Goal: Information Seeking & Learning: Understand process/instructions

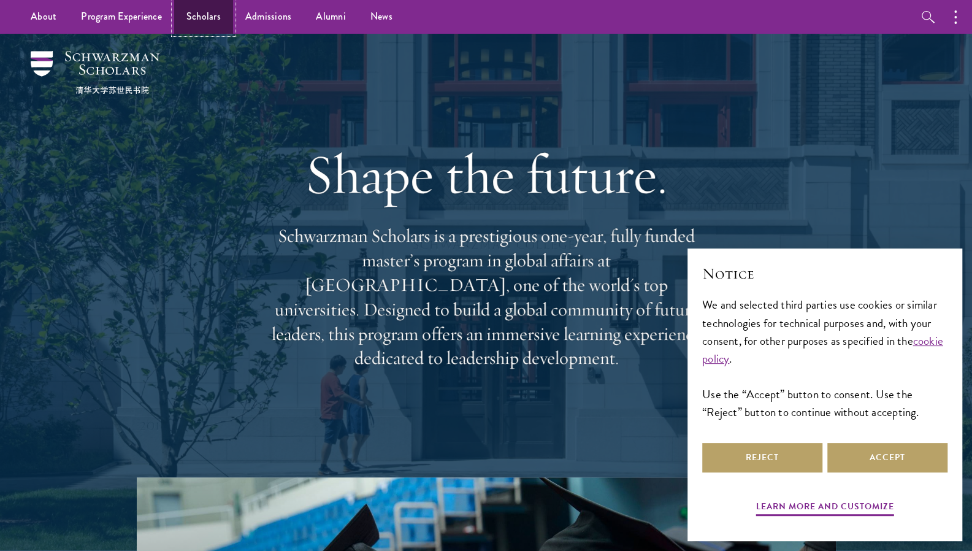
click at [210, 19] on link "Scholars" at bounding box center [203, 17] width 59 height 34
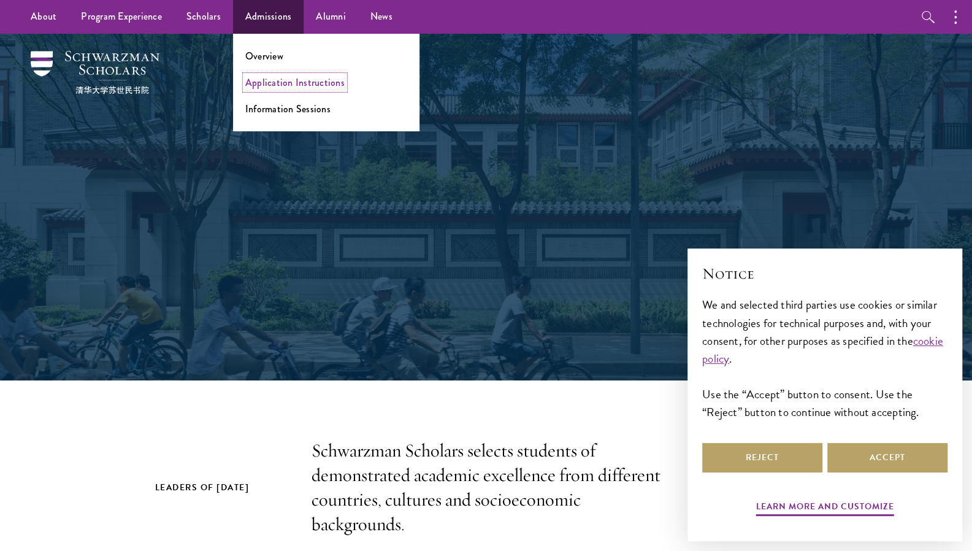
click at [301, 85] on link "Application Instructions" at bounding box center [294, 82] width 99 height 14
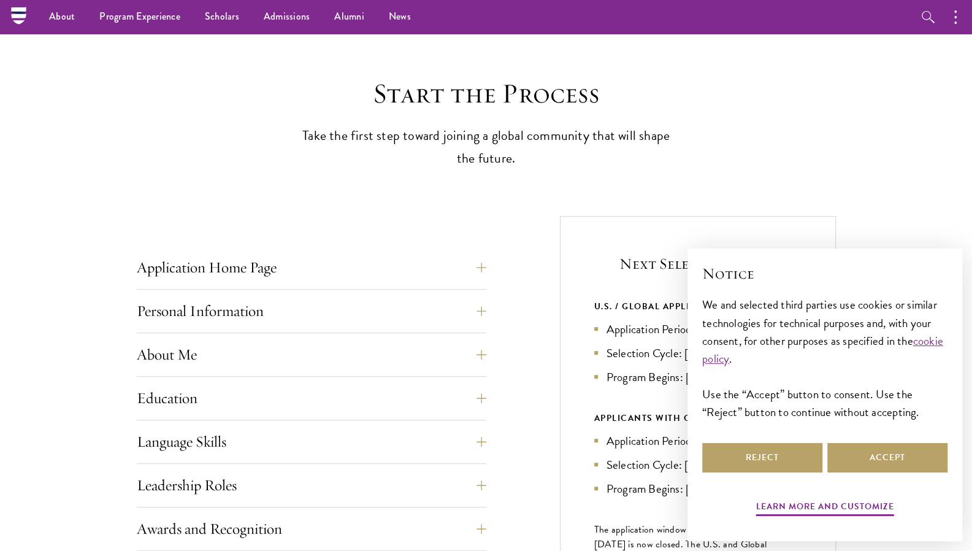
scroll to position [242, 0]
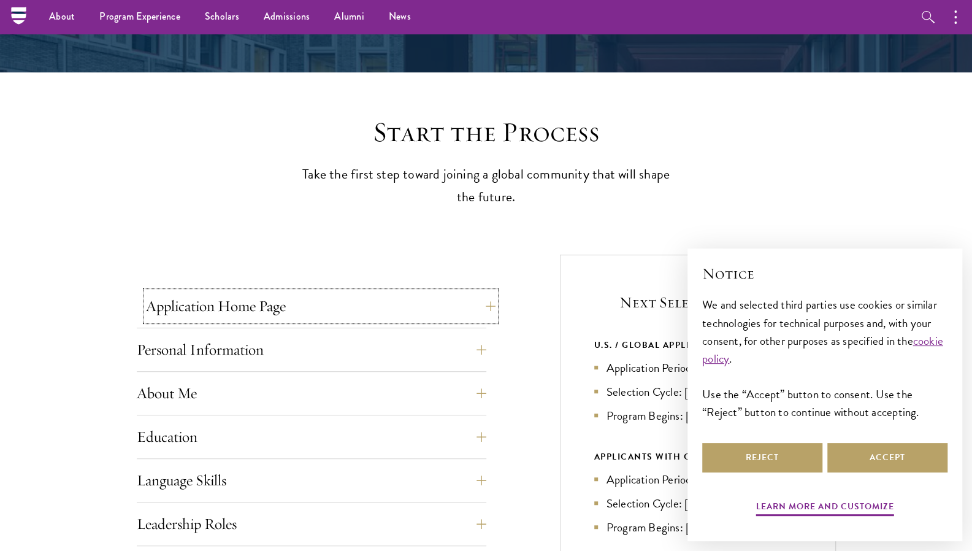
click at [418, 318] on button "Application Home Page" at bounding box center [321, 305] width 350 height 29
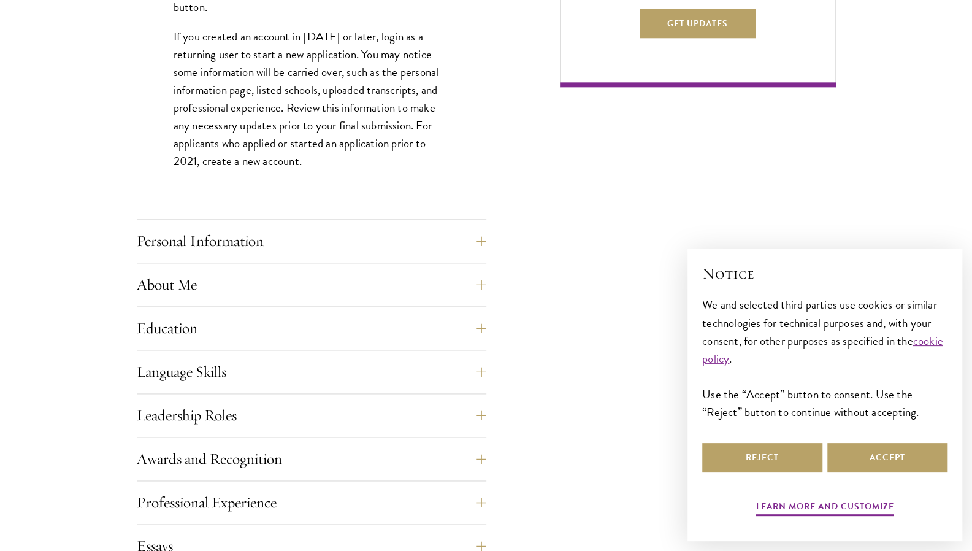
scroll to position [904, 0]
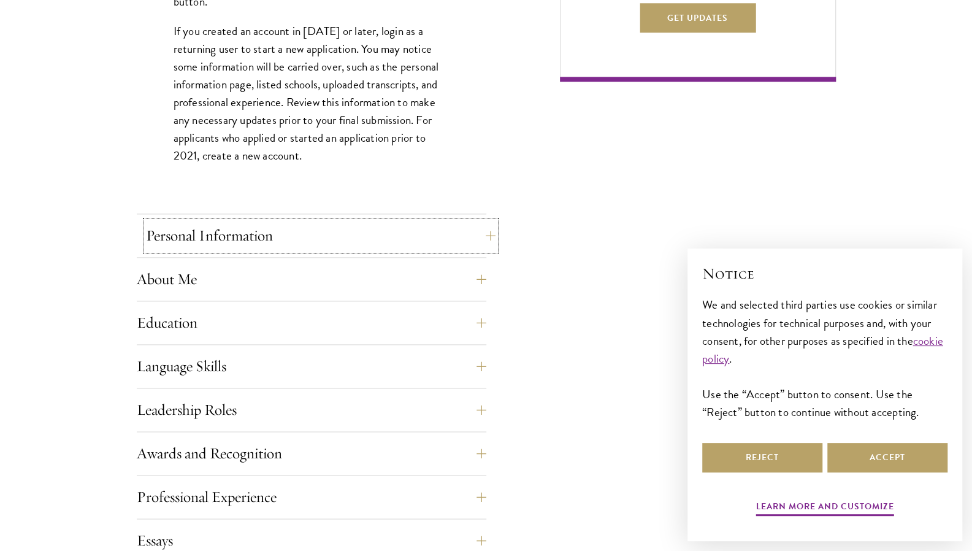
click at [402, 232] on button "Personal Information" at bounding box center [321, 235] width 350 height 29
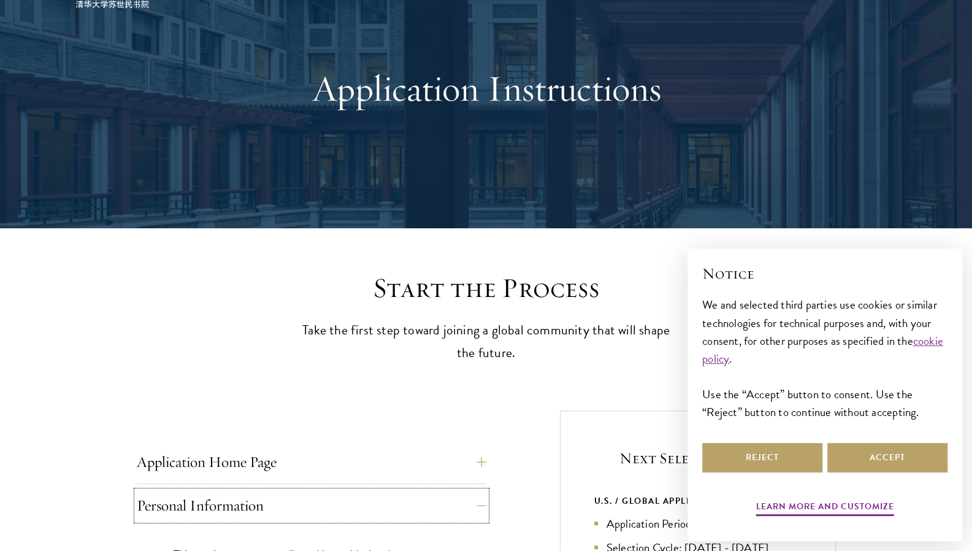
scroll to position [0, 0]
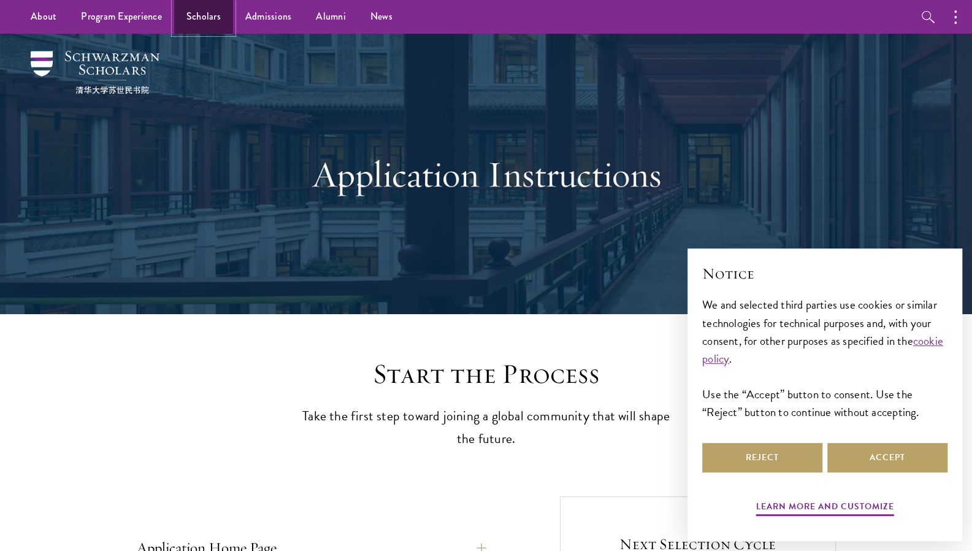
click at [198, 22] on link "Scholars" at bounding box center [203, 17] width 59 height 34
